Goal: Task Accomplishment & Management: Manage account settings

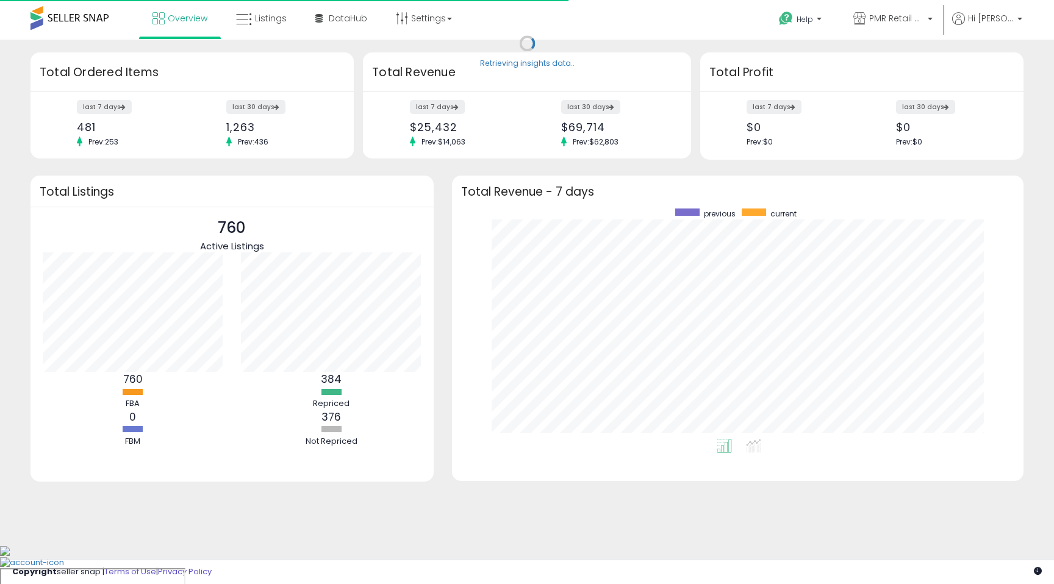
scroll to position [230, 547]
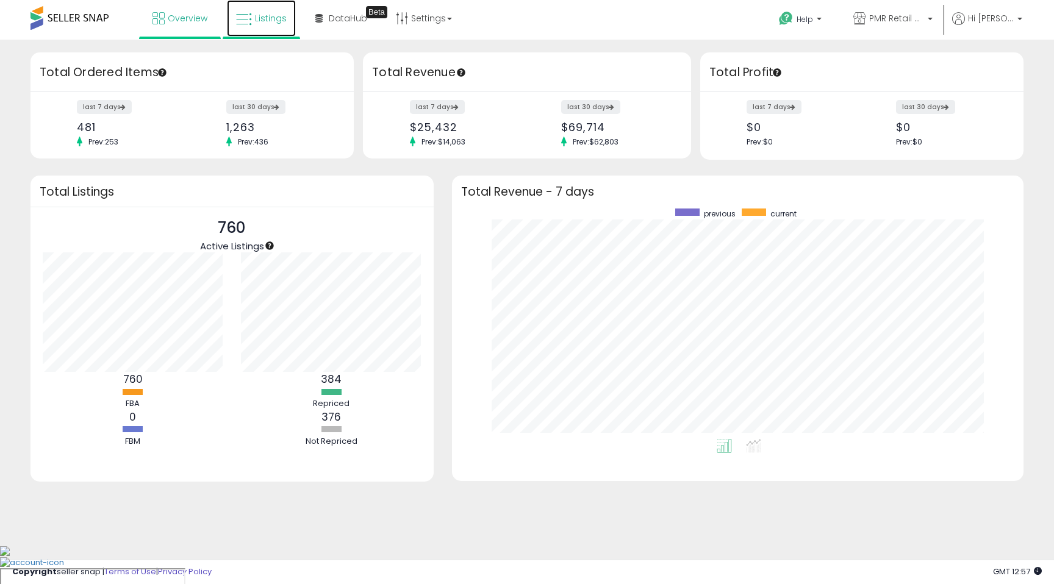
click at [259, 24] on link "Listings" at bounding box center [261, 18] width 69 height 37
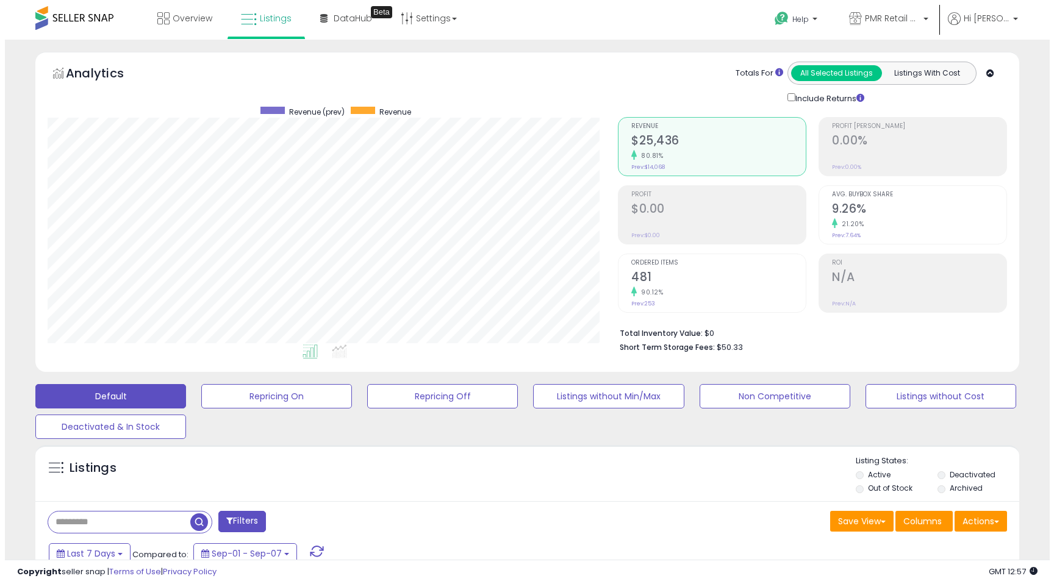
scroll to position [250, 570]
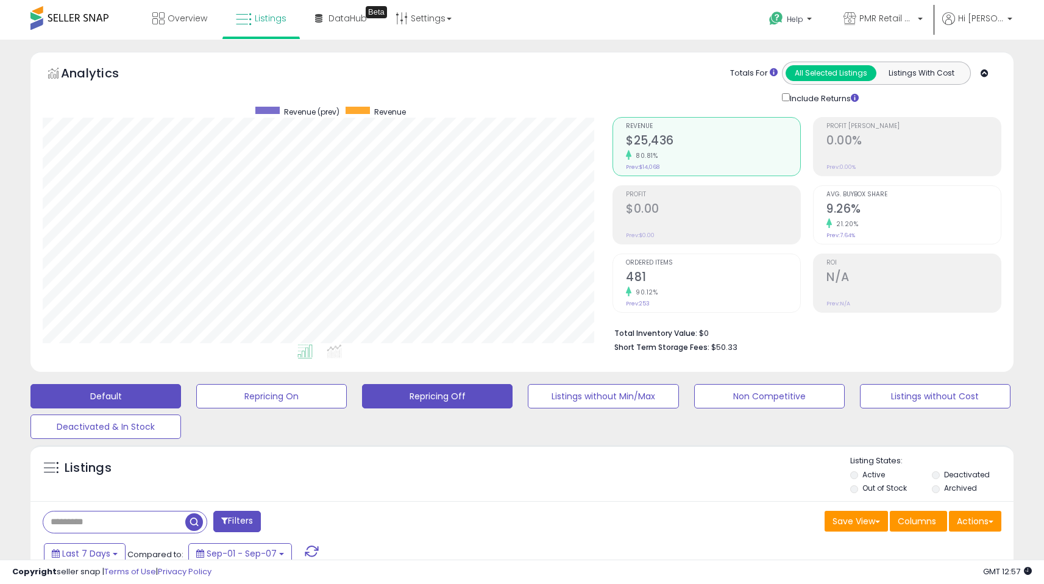
click at [414, 400] on button "Repricing Off" at bounding box center [437, 396] width 151 height 24
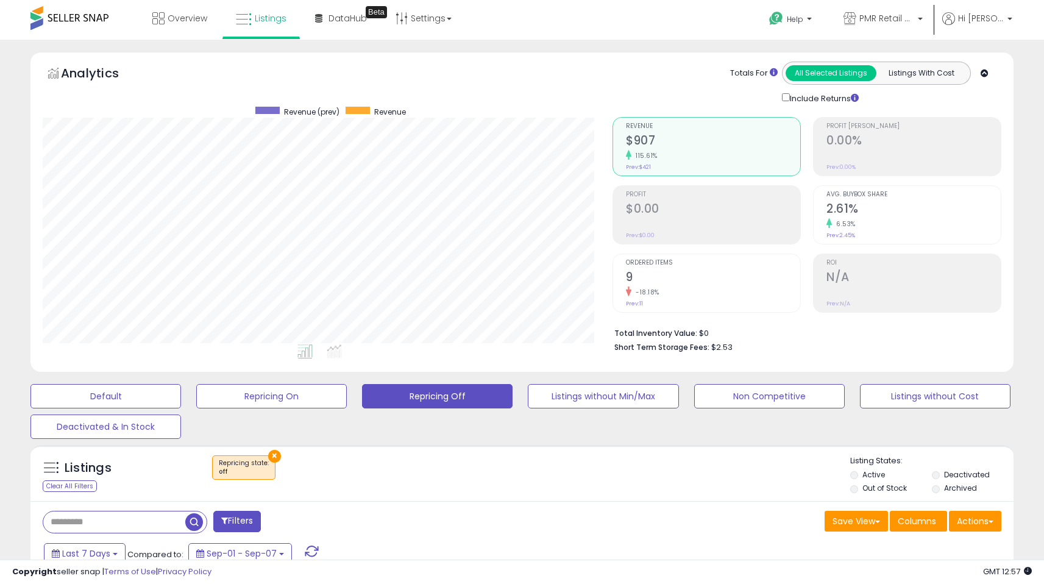
scroll to position [250, 570]
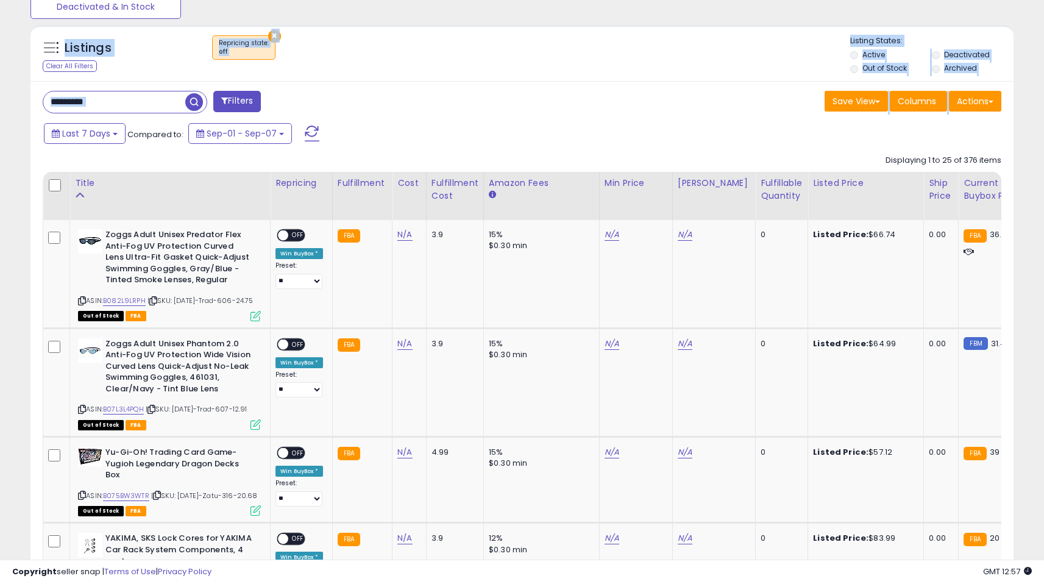
drag, startPoint x: 1053, startPoint y: 71, endPoint x: 1053, endPoint y: 131, distance: 59.8
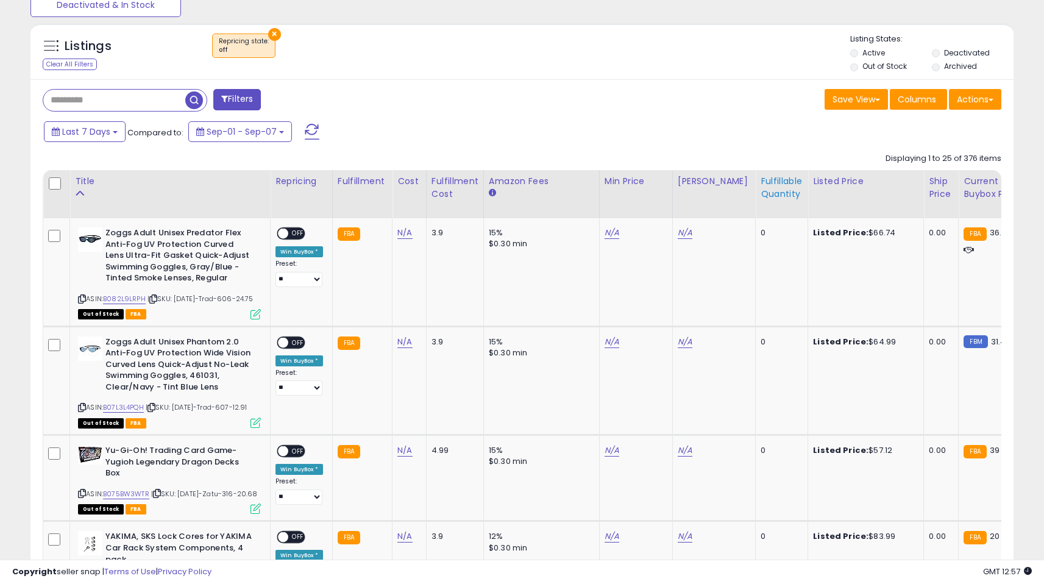
click at [771, 201] on th "Fulfillable Quantity" at bounding box center [782, 194] width 52 height 48
click at [766, 180] on div "Fulfillable Quantity" at bounding box center [782, 188] width 42 height 26
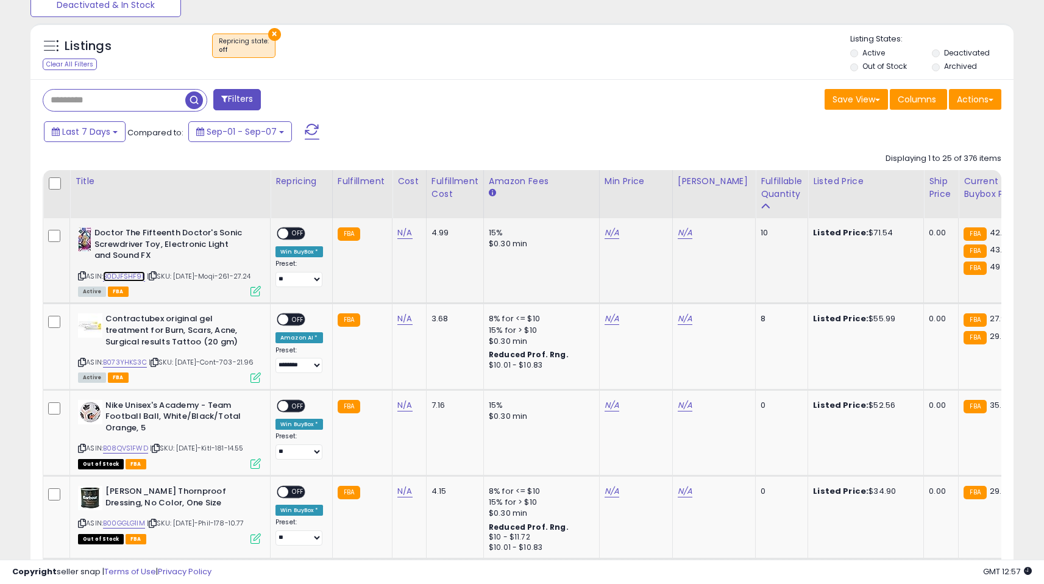
click at [120, 278] on link "B0DJFSHF9L" at bounding box center [124, 276] width 42 height 10
click at [126, 368] on link "B073YHKS3C" at bounding box center [125, 362] width 44 height 10
